Goal: Task Accomplishment & Management: Complete application form

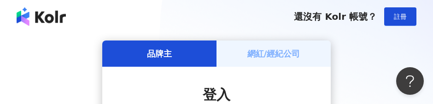
click at [275, 47] on div "網紅/經紀公司" at bounding box center [273, 54] width 114 height 26
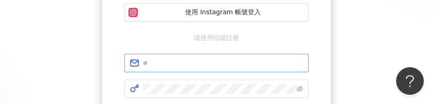
scroll to position [138, 0]
click at [225, 64] on input "text" at bounding box center [223, 63] width 160 height 10
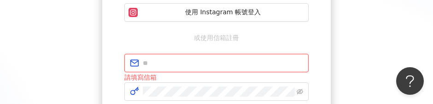
type input "**********"
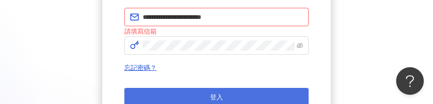
click at [216, 92] on button "登入" at bounding box center [216, 97] width 184 height 18
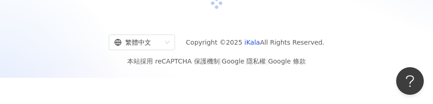
scroll to position [184, 0]
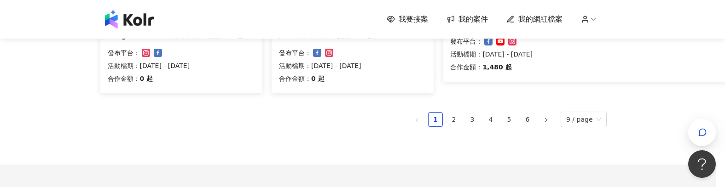
scroll to position [716, 64]
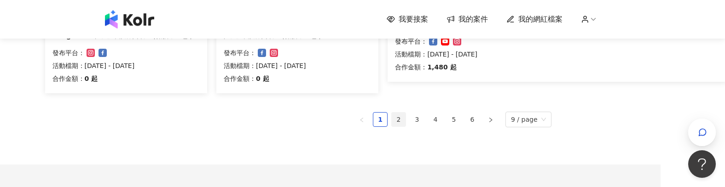
click at [402, 104] on link "2" at bounding box center [399, 120] width 14 height 14
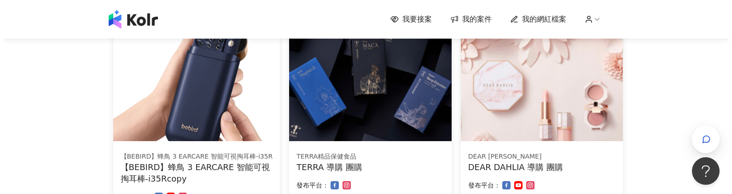
scroll to position [184, 0]
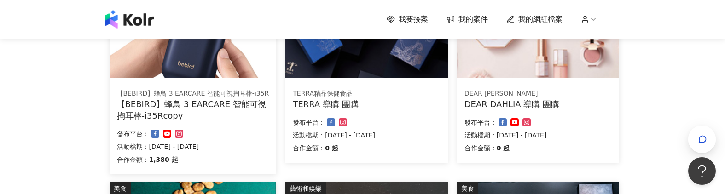
click at [198, 104] on div "【BEBIRD】蜂鳥 3 EARCARE 智能可視掏耳棒-i35Rcopy" at bounding box center [193, 110] width 152 height 23
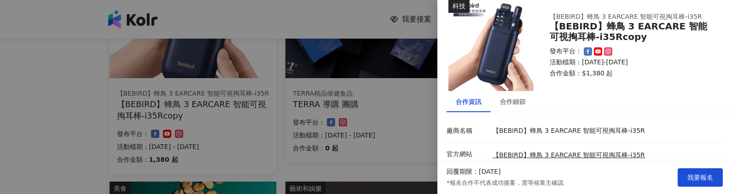
scroll to position [0, 0]
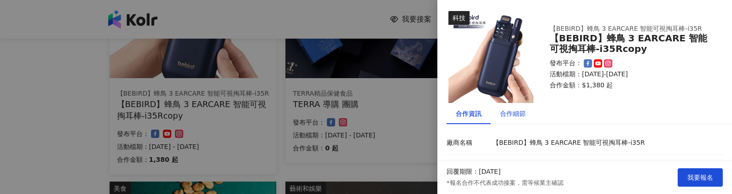
click at [432, 104] on div "合作細節" at bounding box center [513, 114] width 26 height 10
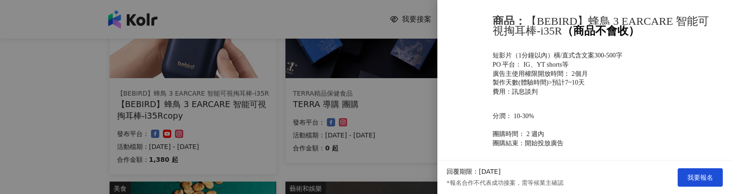
scroll to position [417, 0]
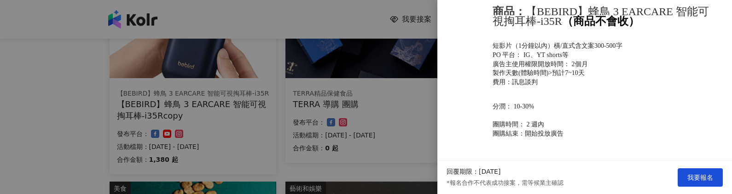
click at [48, 104] on div at bounding box center [366, 97] width 732 height 194
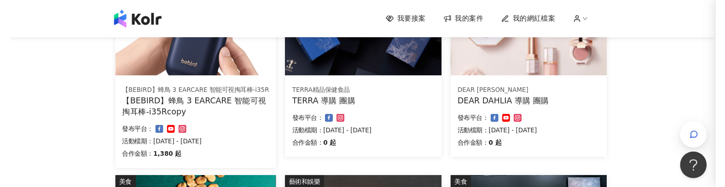
scroll to position [0, 0]
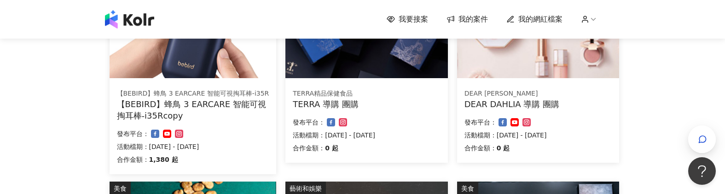
click at [188, 100] on div "【BEBIRD】蜂鳥 3 EARCARE 智能可視掏耳棒-i35Rcopy" at bounding box center [193, 110] width 152 height 23
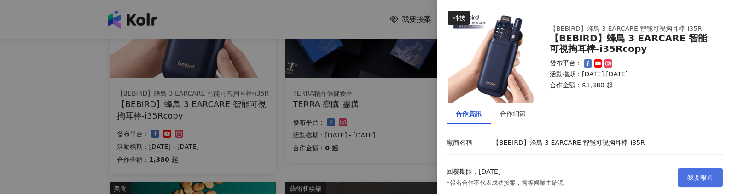
click at [432, 104] on span "我要報名" at bounding box center [700, 177] width 26 height 7
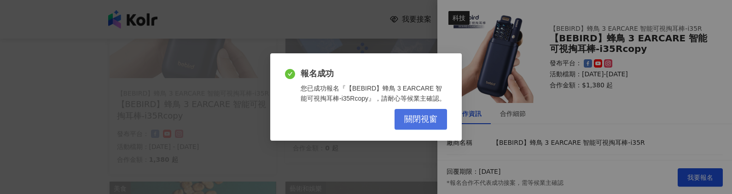
click at [419, 104] on span "關閉視窗" at bounding box center [420, 120] width 33 height 10
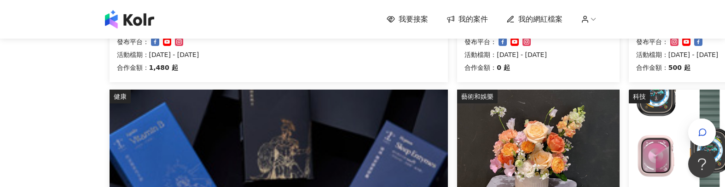
scroll to position [276, 0]
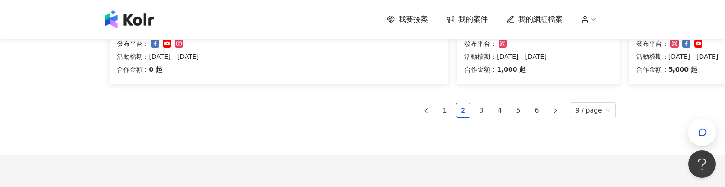
scroll to position [645, 0]
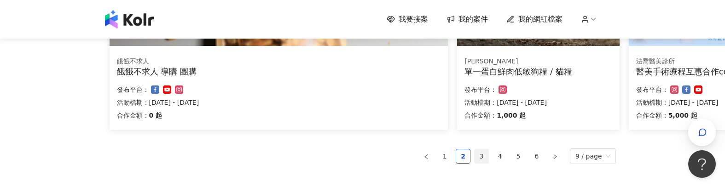
click at [432, 104] on link "3" at bounding box center [482, 157] width 14 height 14
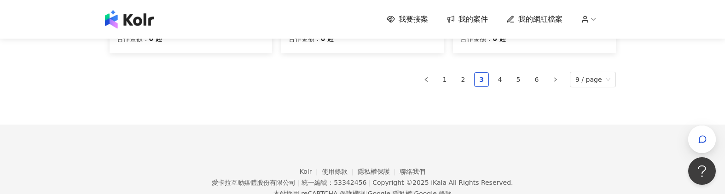
scroll to position [737, 0]
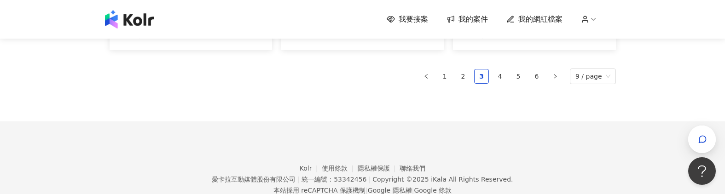
drag, startPoint x: 500, startPoint y: 75, endPoint x: 494, endPoint y: 79, distance: 7.0
click at [432, 77] on link "4" at bounding box center [500, 77] width 14 height 14
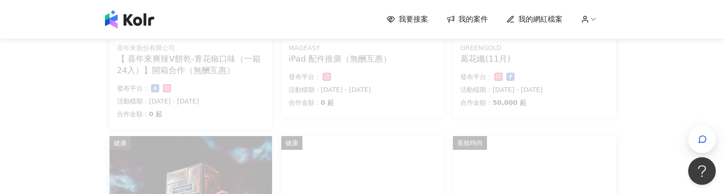
scroll to position [230, 0]
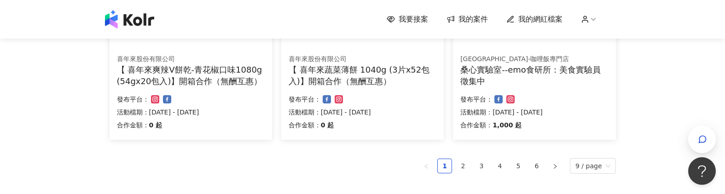
scroll to position [789, 0]
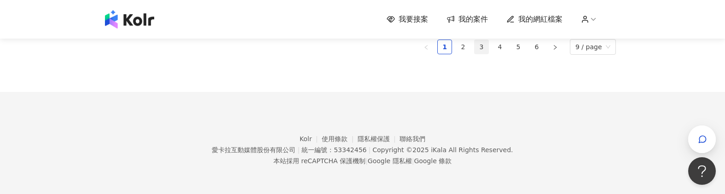
click at [482, 49] on link "3" at bounding box center [482, 47] width 14 height 14
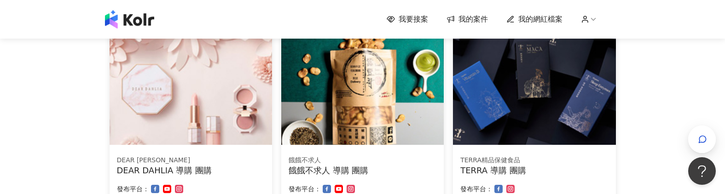
scroll to position [691, 0]
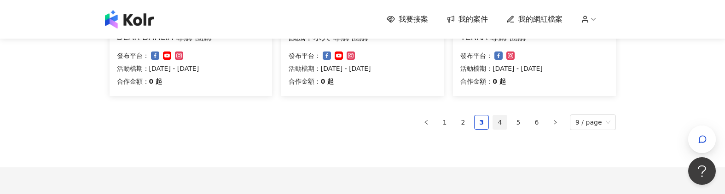
click at [504, 122] on link "4" at bounding box center [500, 123] width 14 height 14
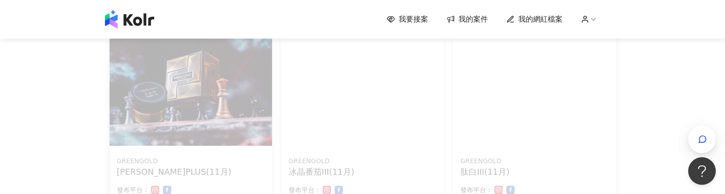
scroll to position [276, 0]
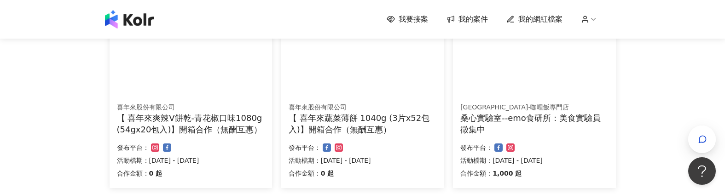
scroll to position [737, 0]
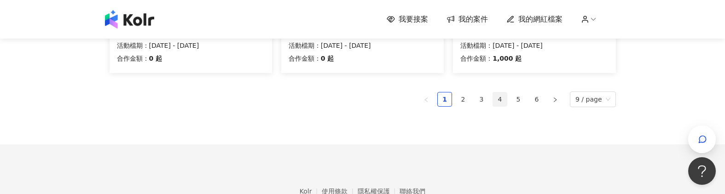
click at [503, 101] on link "4" at bounding box center [500, 100] width 14 height 14
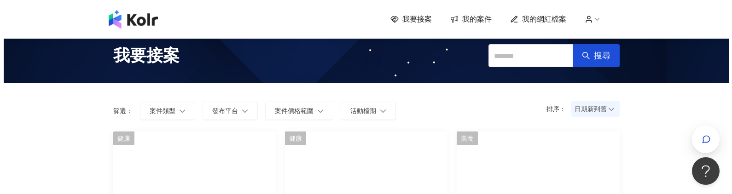
scroll to position [0, 0]
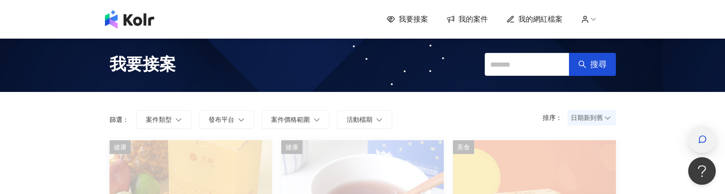
click at [700, 138] on icon "button" at bounding box center [702, 139] width 9 height 9
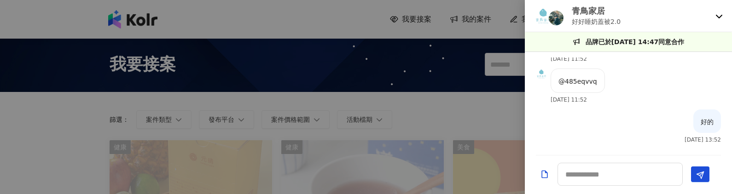
scroll to position [1198, 0]
click at [721, 13] on icon at bounding box center [718, 15] width 7 height 7
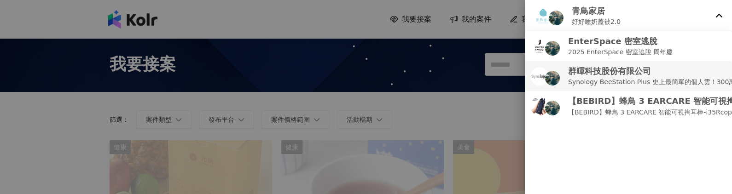
click at [667, 79] on p "Synology BeeStation Plus 史上最簡單的個人雲！300萬張照片隨你拍" at bounding box center [671, 82] width 206 height 10
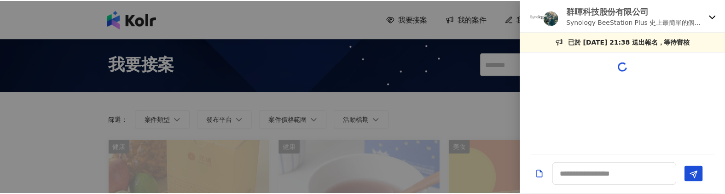
scroll to position [0, 0]
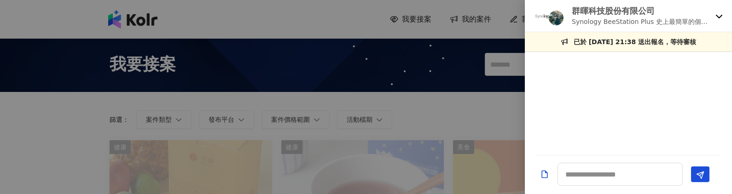
click at [448, 110] on div at bounding box center [366, 97] width 732 height 194
